Goal: Information Seeking & Learning: Learn about a topic

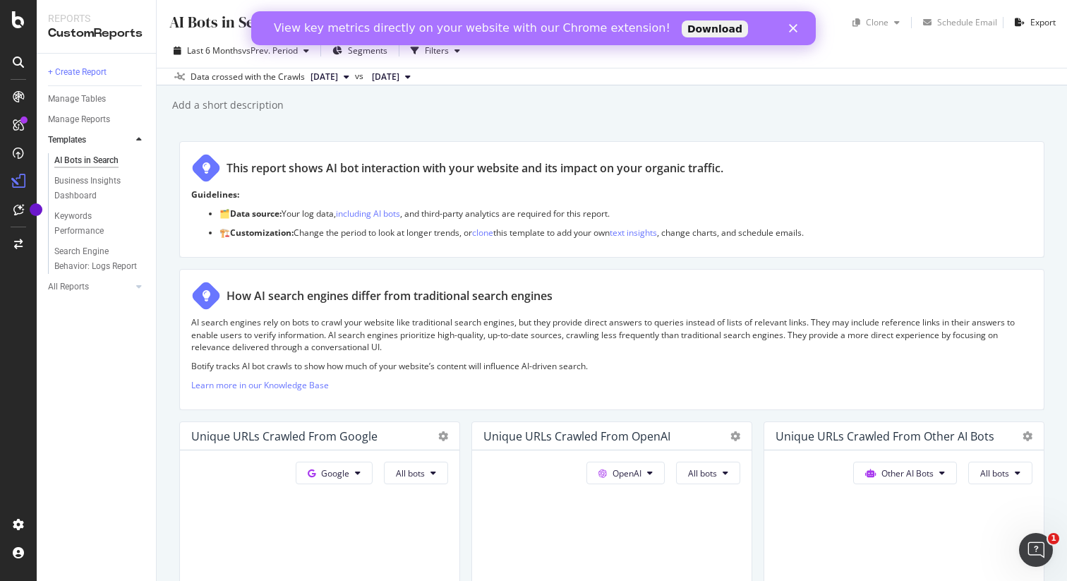
click at [795, 26] on polygon "Close" at bounding box center [793, 28] width 8 height 8
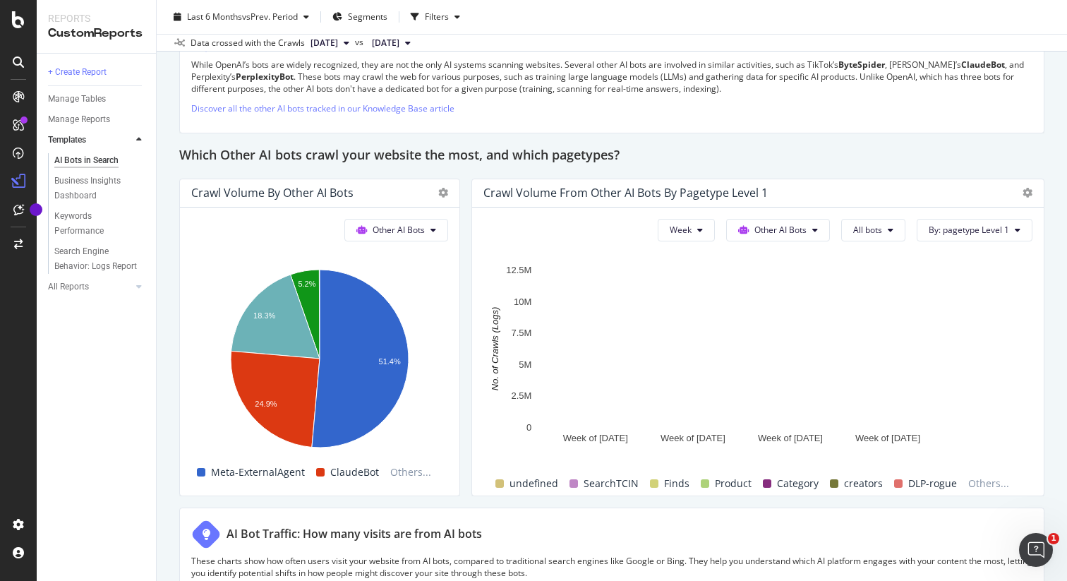
scroll to position [1984, 0]
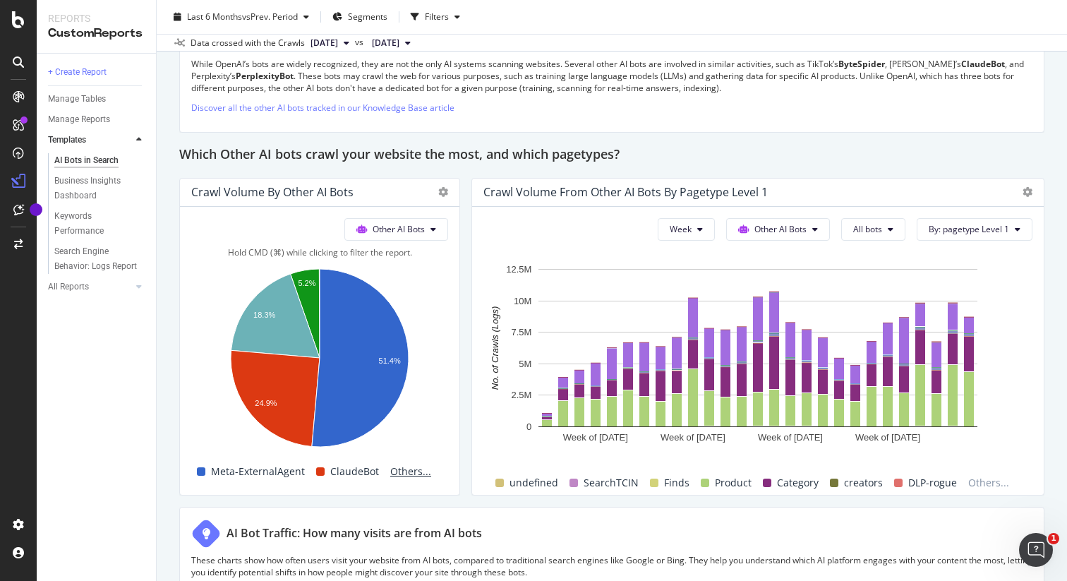
click at [397, 471] on span "Others..." at bounding box center [411, 471] width 52 height 17
click at [397, 466] on span "Others..." at bounding box center [411, 471] width 52 height 17
click at [399, 475] on span "Others..." at bounding box center [411, 471] width 52 height 17
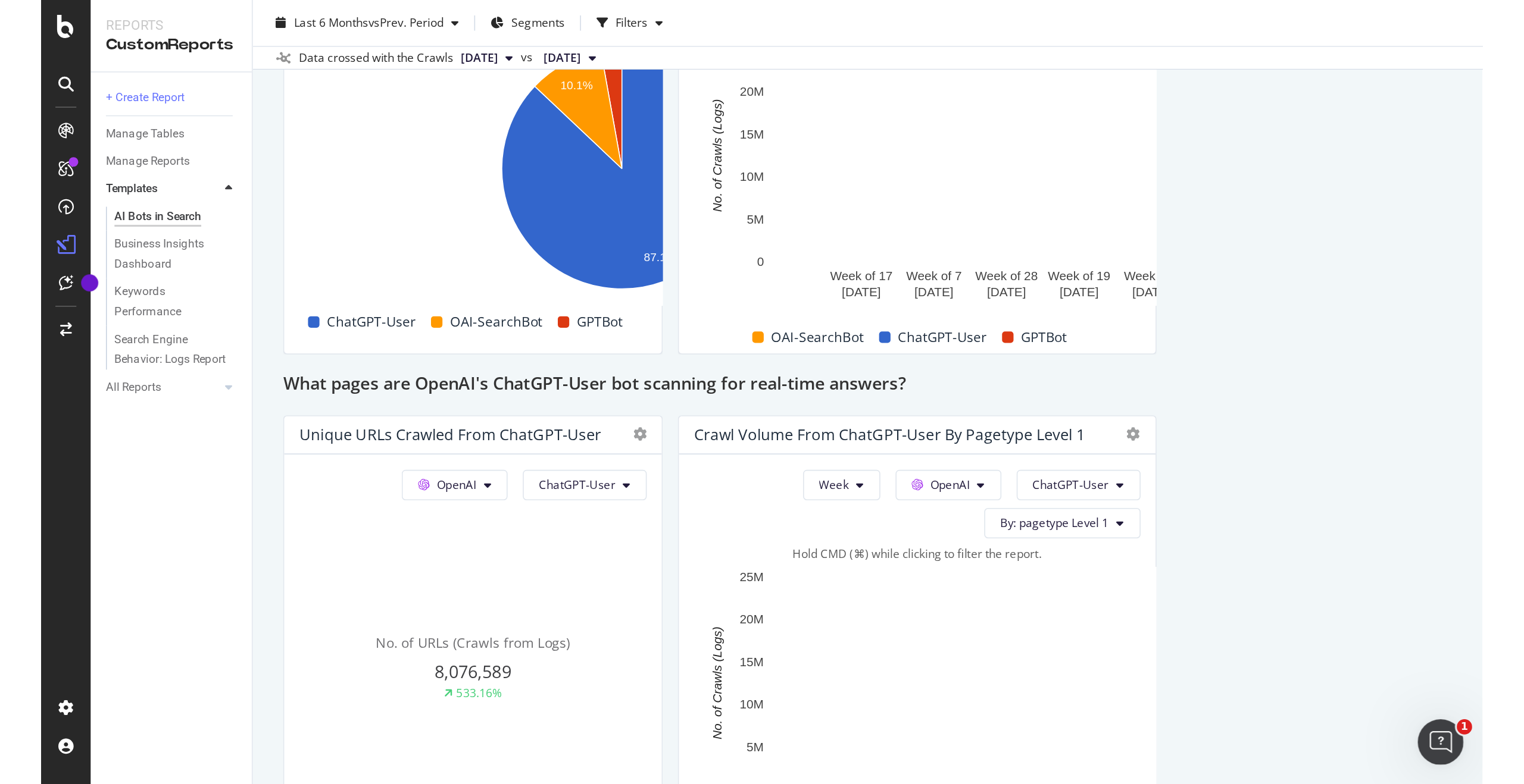
scroll to position [1517, 0]
